Goal: Transaction & Acquisition: Subscribe to service/newsletter

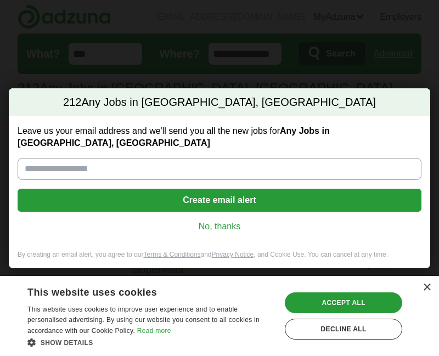
click at [36, 164] on input "Leave us your email address and we'll send you all the new jobs for Any Jobs in…" at bounding box center [220, 169] width 404 height 22
type input "**********"
click at [230, 192] on button "Create email alert" at bounding box center [220, 200] width 404 height 23
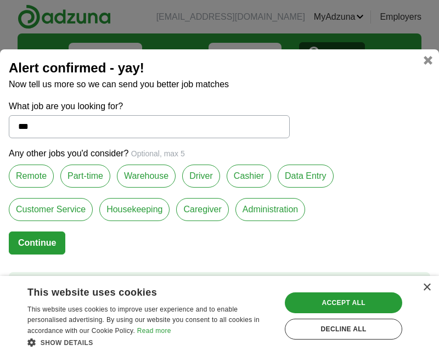
click at [144, 179] on label "Warehouse" at bounding box center [146, 175] width 59 height 23
click at [99, 210] on label "Housekeeping" at bounding box center [134, 209] width 70 height 23
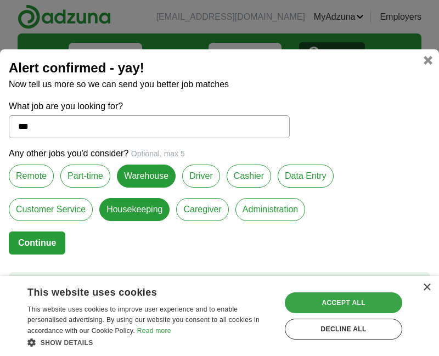
click at [342, 303] on div "Accept all" at bounding box center [343, 302] width 117 height 21
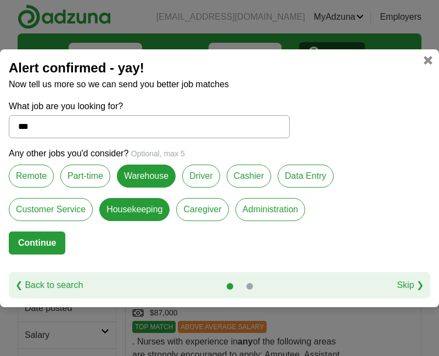
click at [421, 285] on link "Skip ❯" at bounding box center [409, 285] width 27 height 13
select select "*"
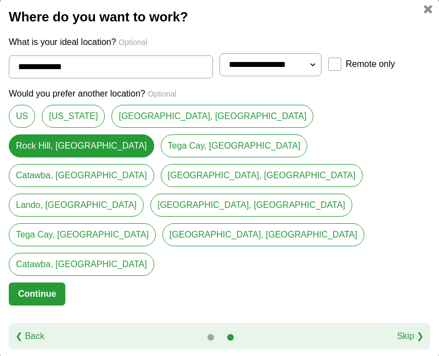
click at [37, 253] on link "Catawba, [GEOGRAPHIC_DATA]" at bounding box center [81, 264] width 145 height 23
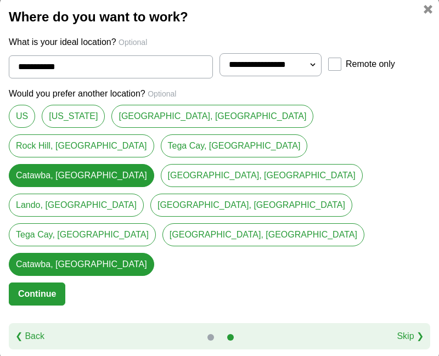
type input "**********"
click at [33, 282] on button "Continue" at bounding box center [37, 293] width 56 height 23
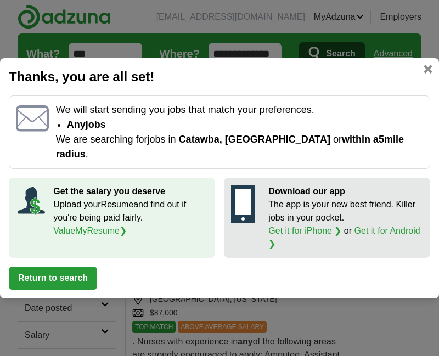
click at [429, 73] on link at bounding box center [427, 69] width 9 height 9
